Goal: Find specific fact: Find specific fact

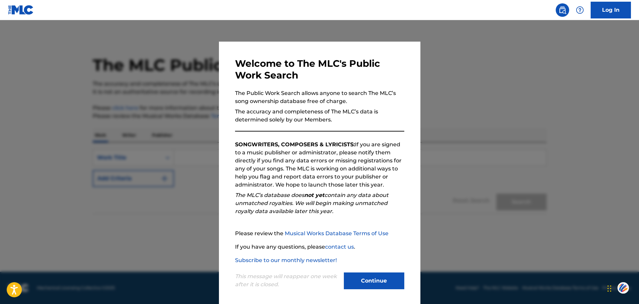
click at [384, 280] on button "Continue" at bounding box center [374, 281] width 60 height 17
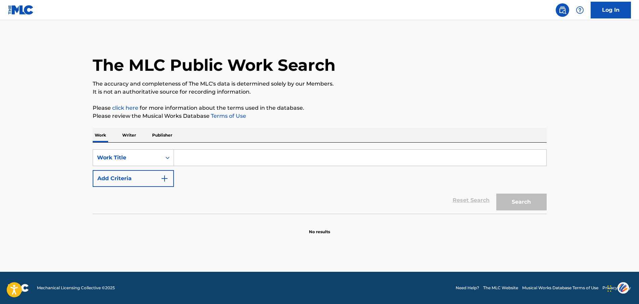
click at [218, 161] on input "Search Form" at bounding box center [360, 158] width 373 height 16
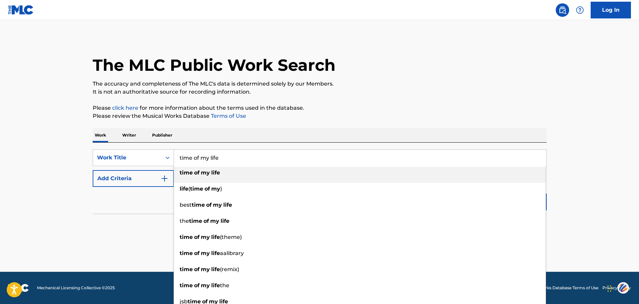
type input "time of my life"
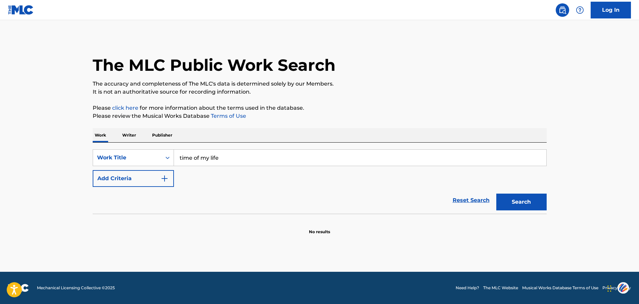
click at [523, 195] on button "Search" at bounding box center [521, 202] width 50 height 17
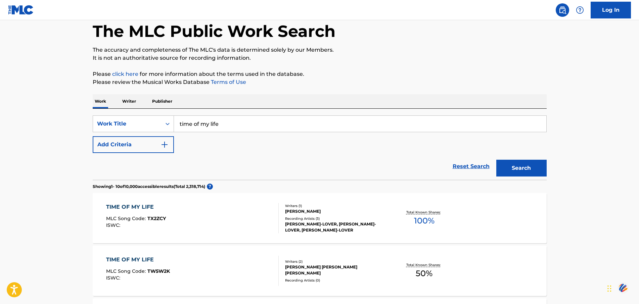
scroll to position [123, 0]
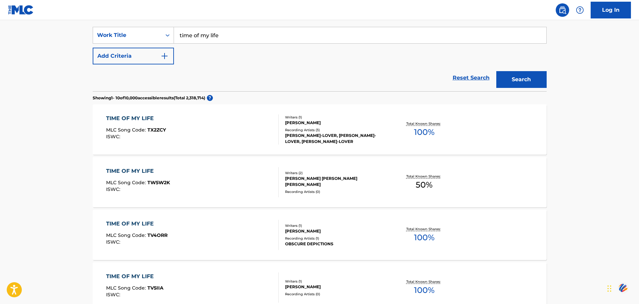
click at [153, 62] on button "Add Criteria" at bounding box center [133, 56] width 81 height 17
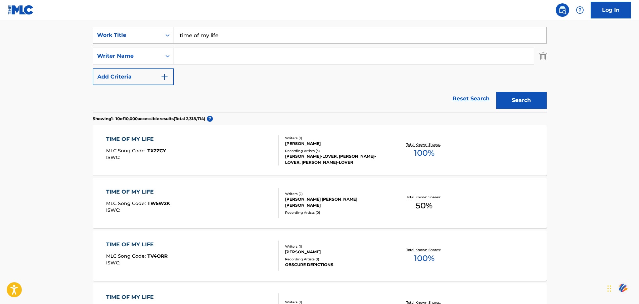
click at [197, 56] on input "Search Form" at bounding box center [354, 56] width 360 height 16
paste input "[PERSON_NAME]"
type input "[PERSON_NAME]"
click at [526, 100] on button "Search" at bounding box center [521, 100] width 50 height 17
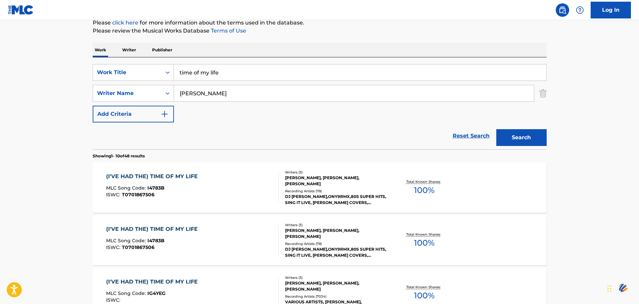
scroll to position [168, 0]
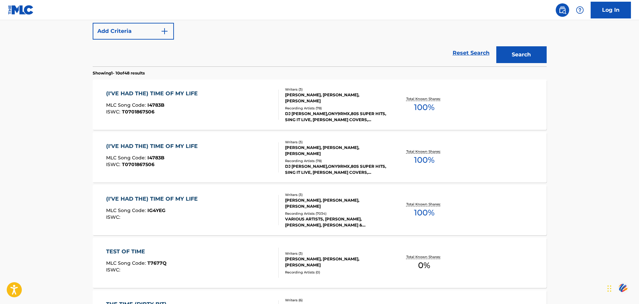
click at [134, 110] on span "T0701867506" at bounding box center [138, 112] width 33 height 6
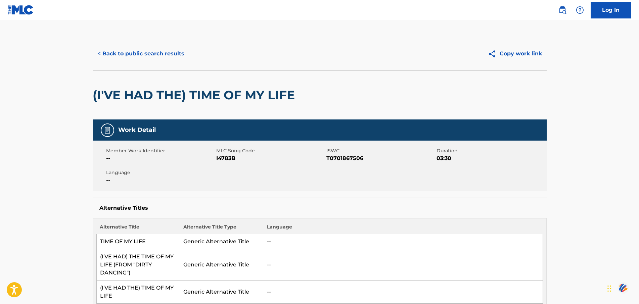
click at [134, 110] on div "(I'VE HAD THE) TIME OF MY LIFE" at bounding box center [196, 95] width 206 height 49
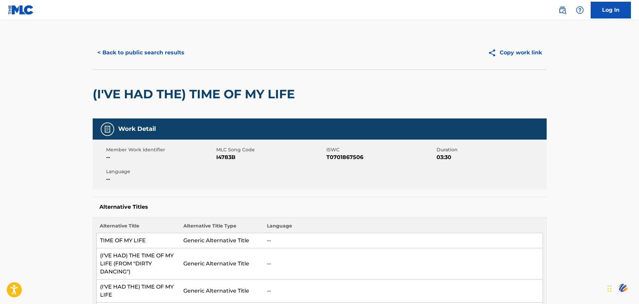
scroll to position [1, 0]
click at [351, 157] on span "T0701867506" at bounding box center [381, 157] width 109 height 8
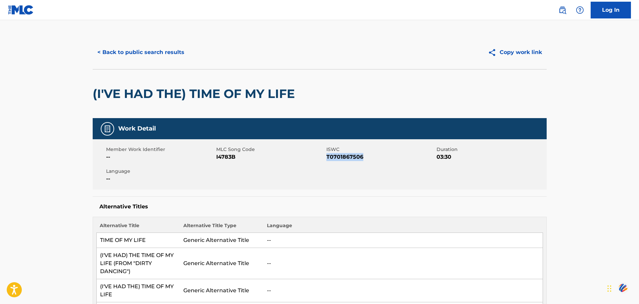
copy span "T0701867506"
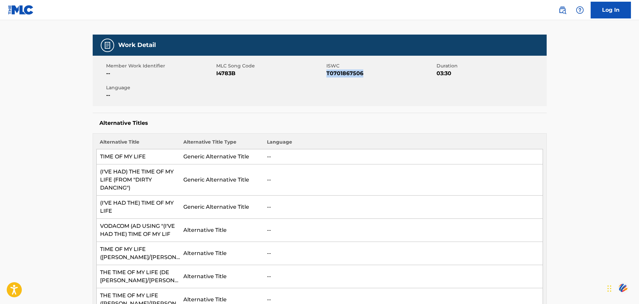
scroll to position [214, 0]
